Goal: Download file/media

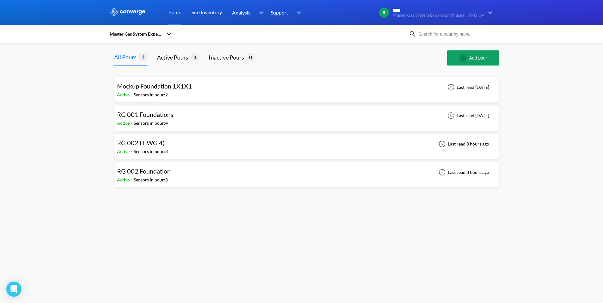
click at [199, 151] on div "RG 002 ( EWG 4) Active - Sensors in pour: 3 Last read 8 hours ago" at bounding box center [306, 146] width 379 height 20
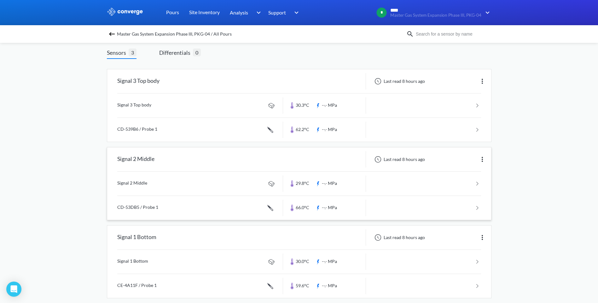
scroll to position [44, 0]
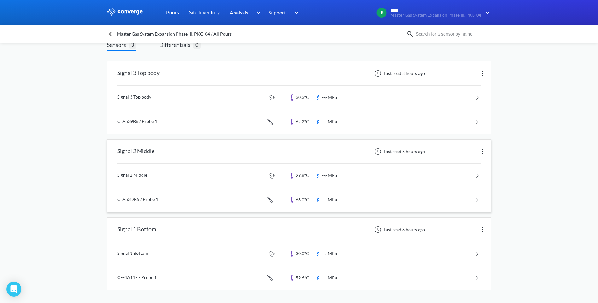
click at [304, 203] on link at bounding box center [299, 200] width 364 height 24
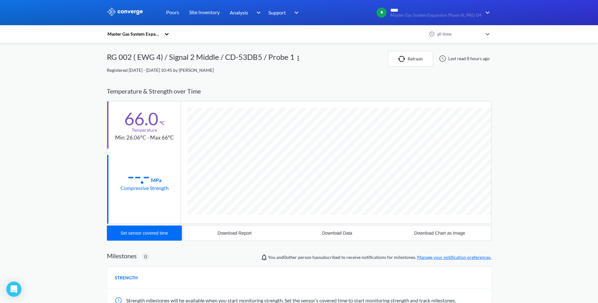
scroll to position [345, 385]
click at [173, 13] on link "Pours" at bounding box center [172, 12] width 13 height 25
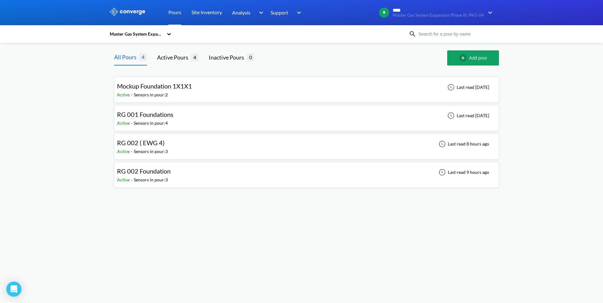
click at [184, 142] on div "RG 002 ( EWG 4) Active - Sensors in pour: 3 Last read 8 hours ago" at bounding box center [306, 146] width 379 height 20
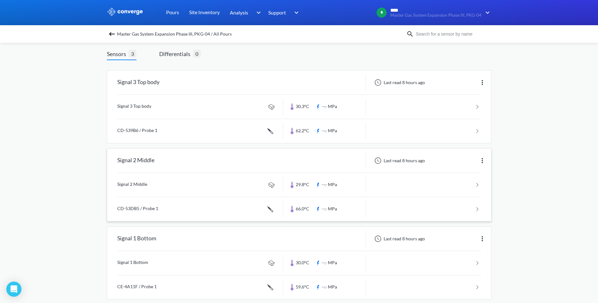
scroll to position [42, 0]
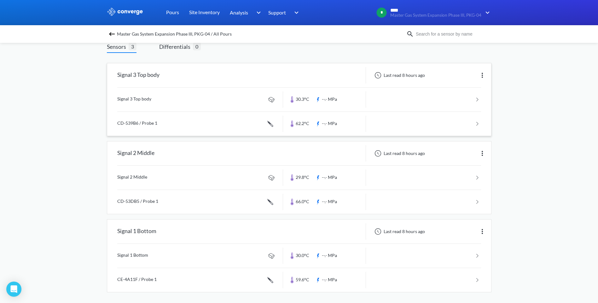
click at [210, 125] on link at bounding box center [299, 124] width 364 height 24
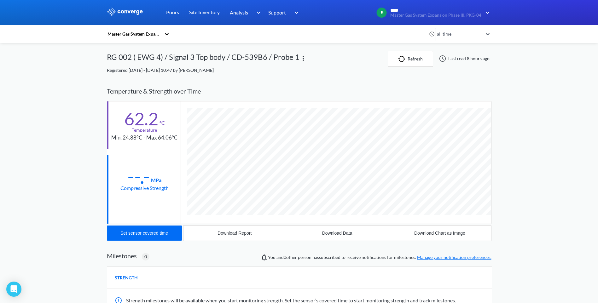
scroll to position [345, 385]
click at [174, 16] on link "Pours" at bounding box center [172, 12] width 13 height 25
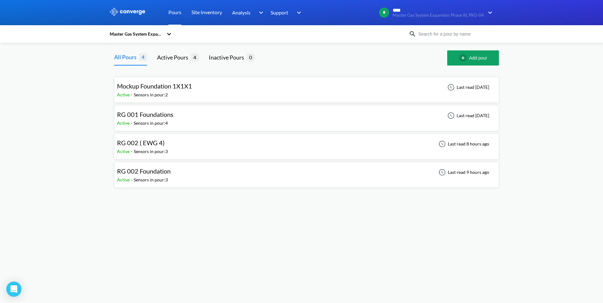
click at [212, 143] on div "RG 002 ( EWG 4) Active - Sensors in pour: 3 Last read 8 hours ago" at bounding box center [306, 146] width 379 height 20
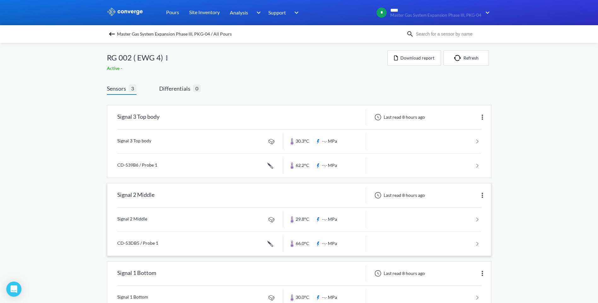
click at [208, 239] on link at bounding box center [299, 244] width 364 height 24
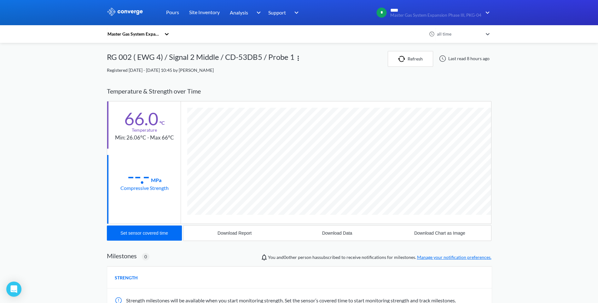
scroll to position [345, 385]
click at [343, 234] on div "Download Data" at bounding box center [337, 233] width 30 height 5
click at [170, 11] on link "Pours" at bounding box center [172, 12] width 13 height 25
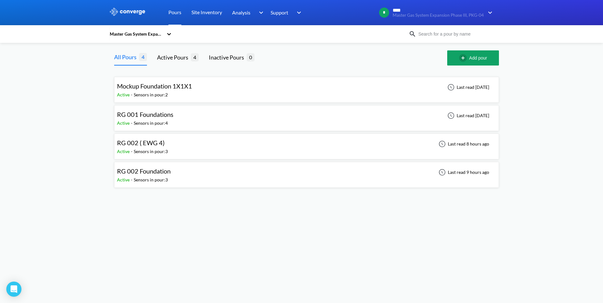
click at [179, 176] on div "RG 002 Foundation Active - Sensors in pour: 3 Last read 9 hours ago" at bounding box center [306, 175] width 379 height 20
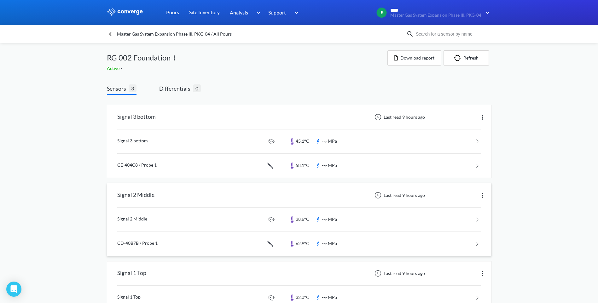
click at [198, 245] on link at bounding box center [299, 244] width 364 height 24
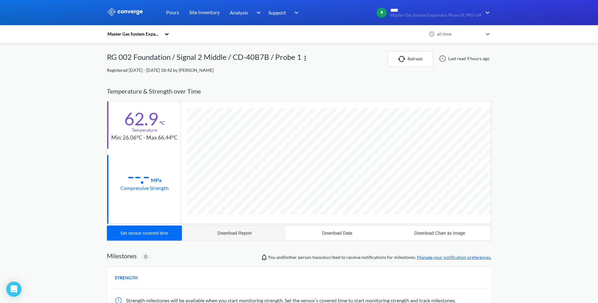
scroll to position [345, 385]
click at [346, 232] on div "Download Data" at bounding box center [337, 233] width 30 height 5
click at [168, 12] on link "Pours" at bounding box center [172, 12] width 13 height 25
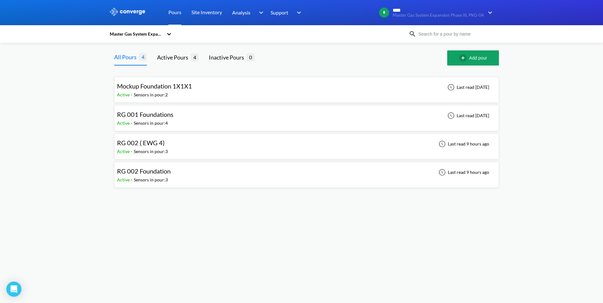
click at [204, 140] on div "RG 002 ( EWG 4) Active - Sensors in pour: 3 Last read 9 hours ago" at bounding box center [306, 146] width 379 height 20
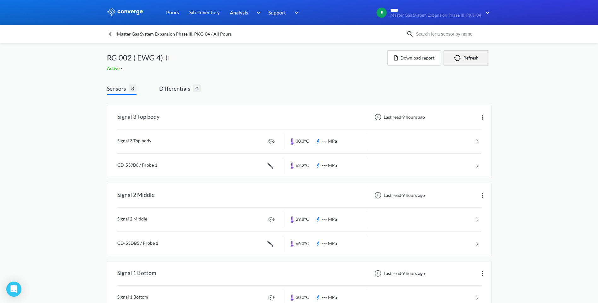
click at [471, 57] on button "Refresh" at bounding box center [466, 57] width 45 height 15
click at [461, 59] on img "button" at bounding box center [458, 58] width 9 height 6
click at [318, 246] on link at bounding box center [299, 244] width 364 height 24
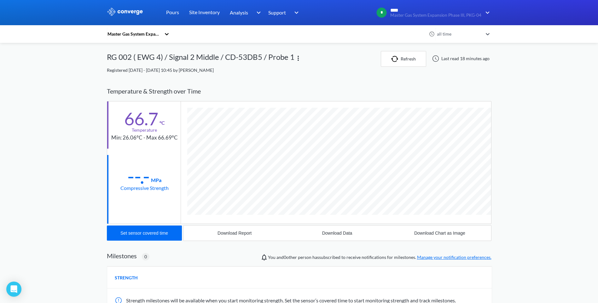
scroll to position [345, 385]
click at [502, 189] on div "MENU Master Gas System Expansion Phase III, PKG-04 Pours Site Inventory Analysi…" at bounding box center [299, 200] width 598 height 400
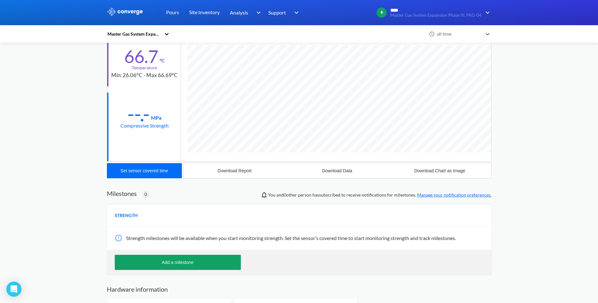
scroll to position [63, 0]
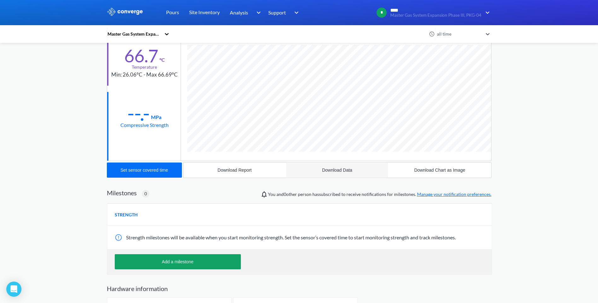
click at [347, 172] on div "Download Data" at bounding box center [337, 170] width 30 height 5
click at [533, 178] on div "MENU Master Gas System Expansion Phase III, PKG-04 Pours Site Inventory Analysi…" at bounding box center [299, 137] width 598 height 400
